Goal: Task Accomplishment & Management: Complete application form

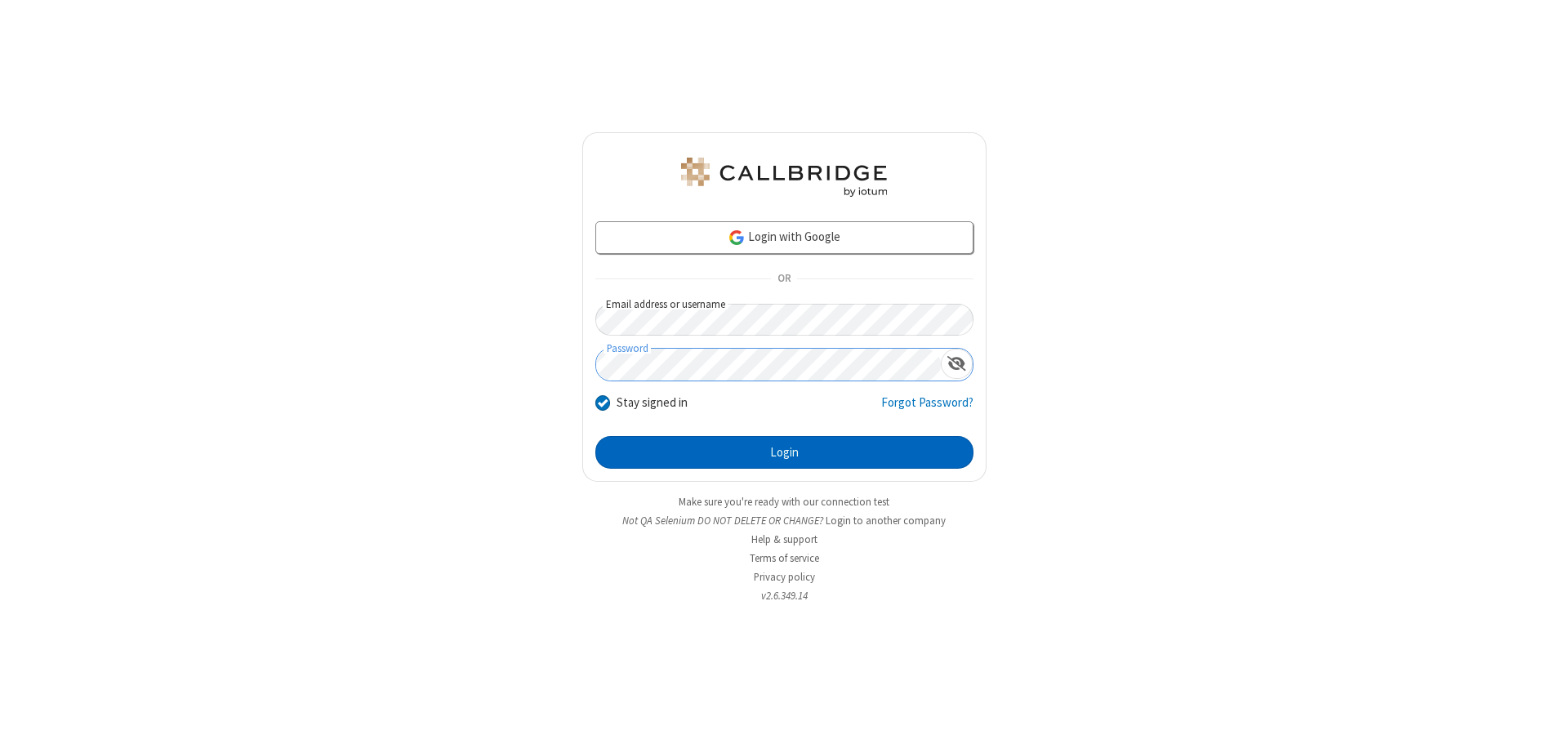
click at [784, 452] on button "Login" at bounding box center [784, 452] width 378 height 33
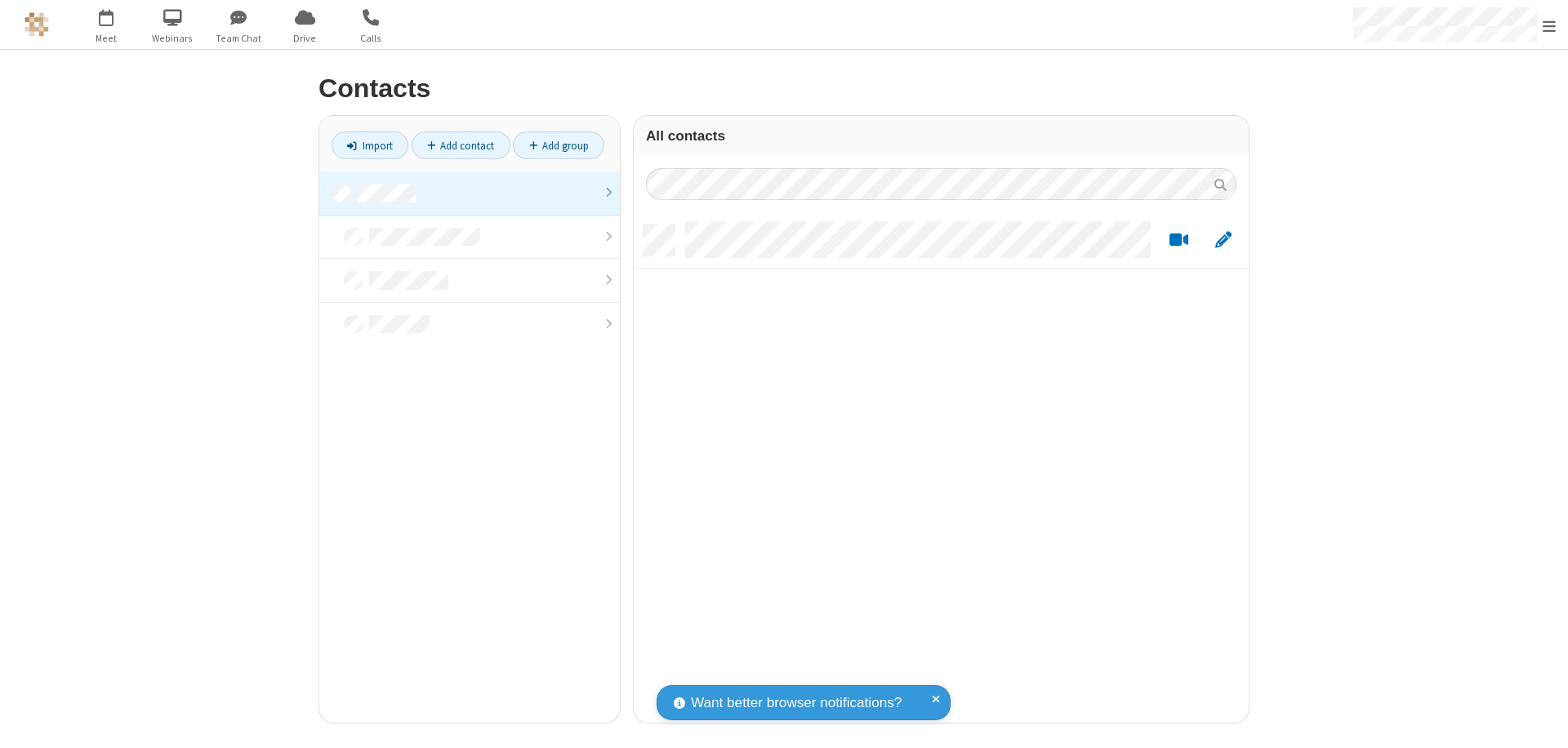
click at [469, 192] on link at bounding box center [469, 193] width 300 height 44
click at [461, 145] on link "Add contact" at bounding box center [461, 145] width 99 height 28
